Goal: Complete application form

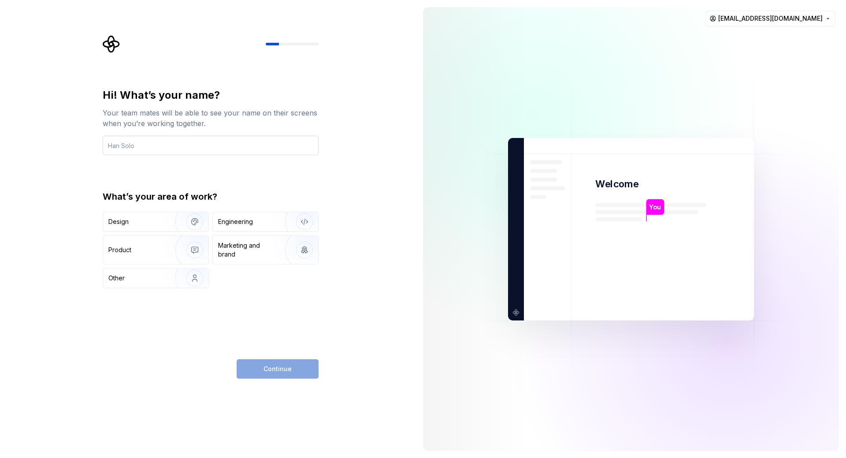
click at [171, 148] on input "text" at bounding box center [211, 145] width 216 height 19
type input "[PERSON_NAME]"
click at [263, 224] on div "Engineering" at bounding box center [253, 221] width 70 height 9
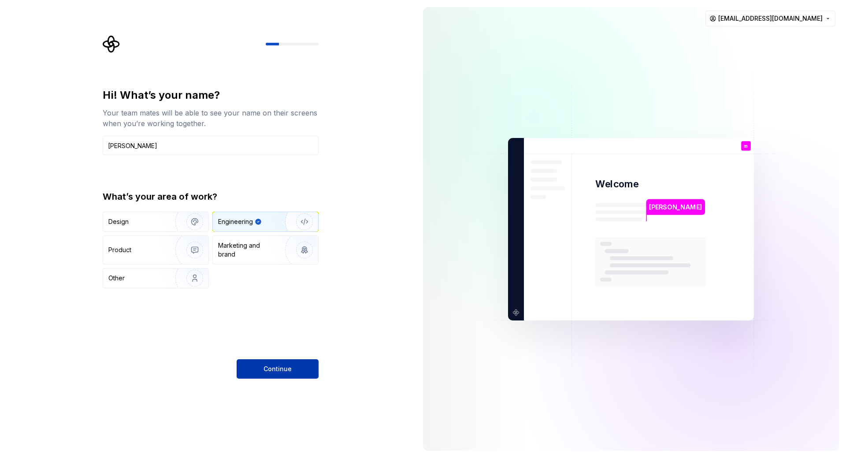
click at [283, 369] on span "Continue" at bounding box center [277, 368] width 28 height 9
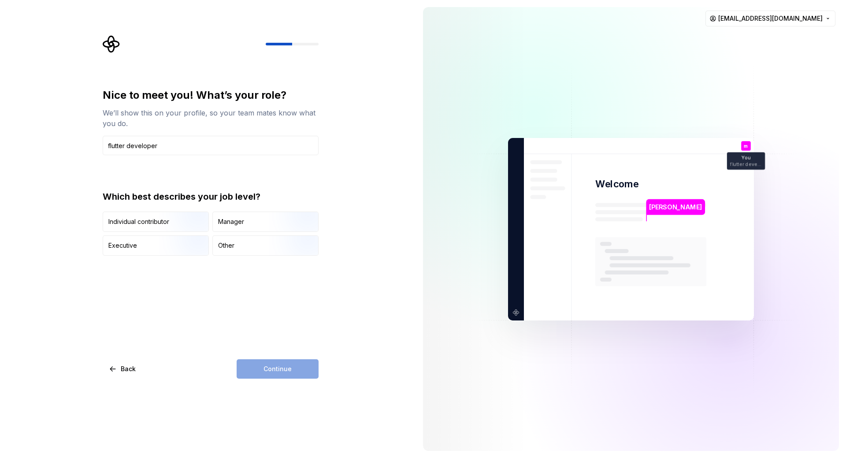
type input "flutter developer"
click at [163, 227] on img "button" at bounding box center [187, 232] width 56 height 59
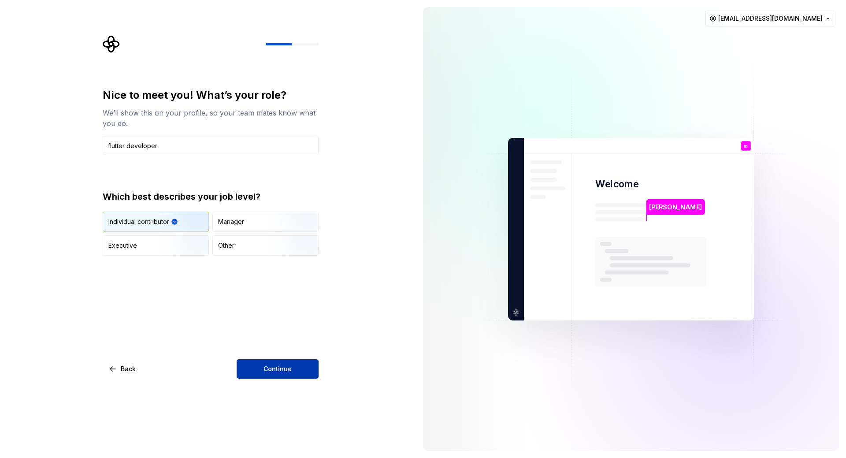
click at [272, 367] on span "Continue" at bounding box center [277, 368] width 28 height 9
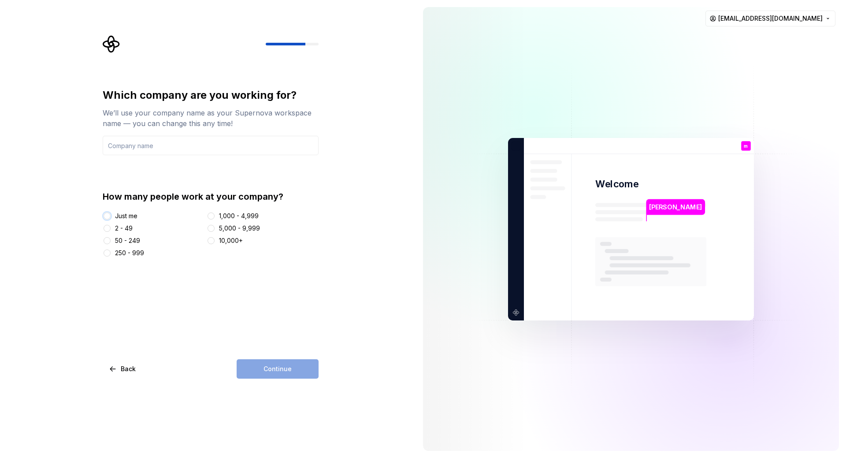
click at [107, 215] on button "Just me" at bounding box center [107, 215] width 7 height 7
click at [170, 140] on input "text" at bounding box center [211, 145] width 216 height 19
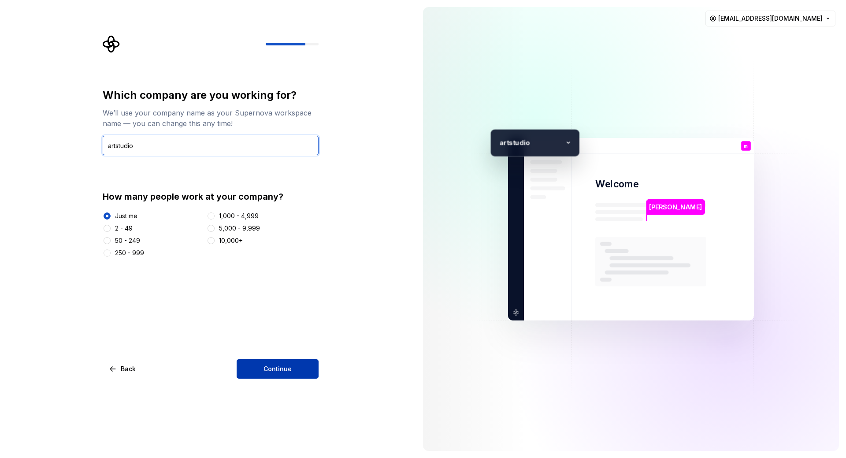
type input "artstudio"
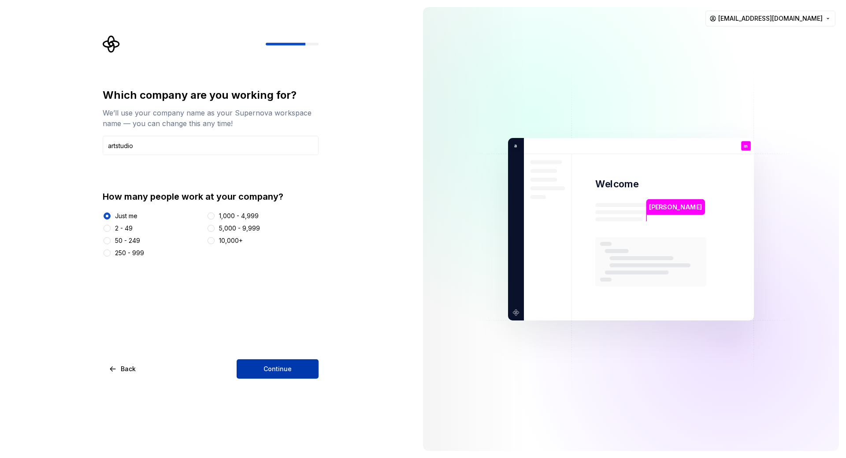
click at [281, 364] on button "Continue" at bounding box center [278, 368] width 82 height 19
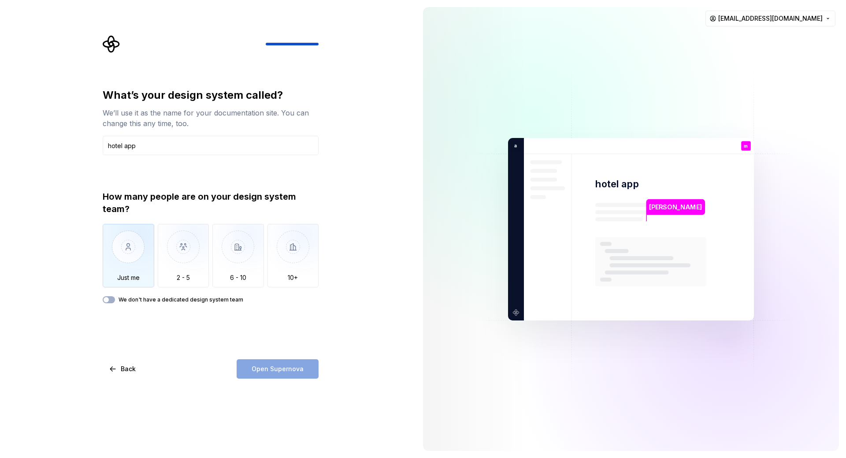
type input "hotel app"
click at [134, 270] on img "button" at bounding box center [129, 253] width 52 height 59
click at [278, 363] on button "Open Supernova" at bounding box center [278, 368] width 82 height 19
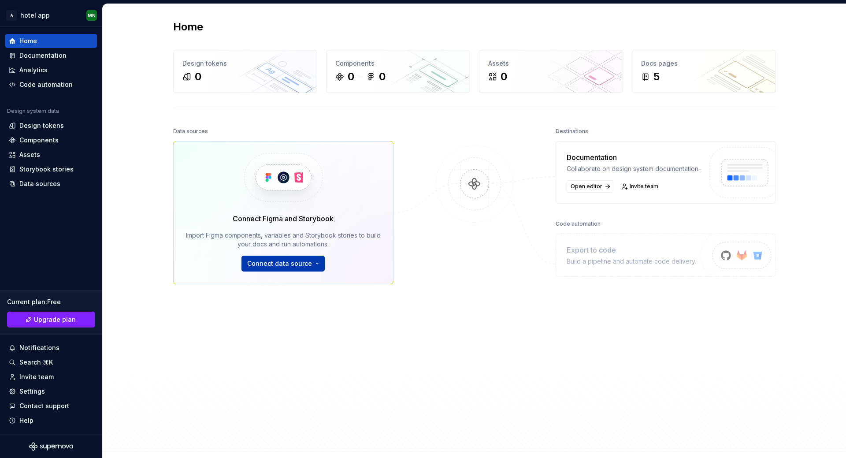
click at [308, 266] on html "A hotel app MN Home Documentation Analytics Code automation Design system data …" at bounding box center [423, 229] width 846 height 458
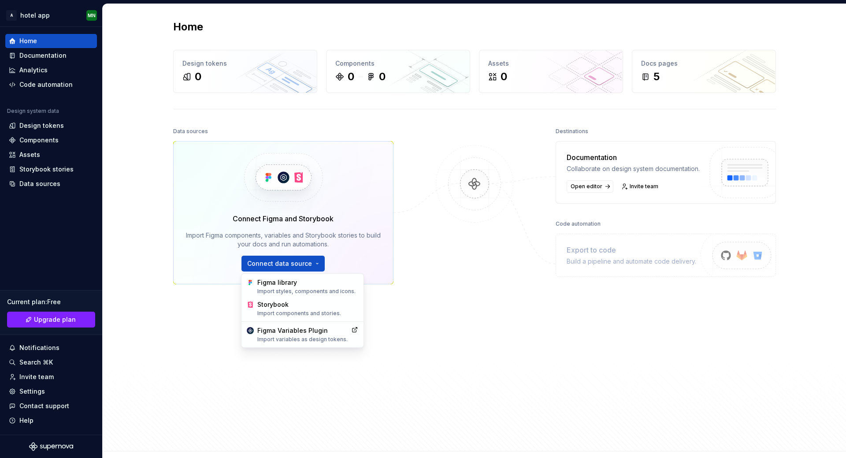
click at [434, 309] on html "A hotel app MN Home Documentation Analytics Code automation Design system data …" at bounding box center [423, 229] width 846 height 458
